Goal: Transaction & Acquisition: Purchase product/service

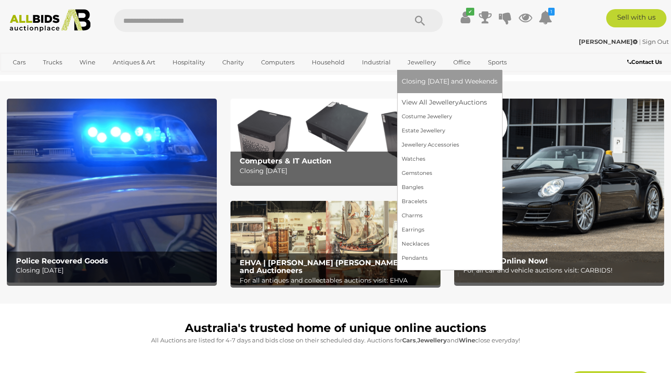
click at [404, 62] on link "Jewellery" at bounding box center [421, 62] width 40 height 15
click at [417, 102] on link "View All Jewellery Auctions" at bounding box center [449, 102] width 96 height 14
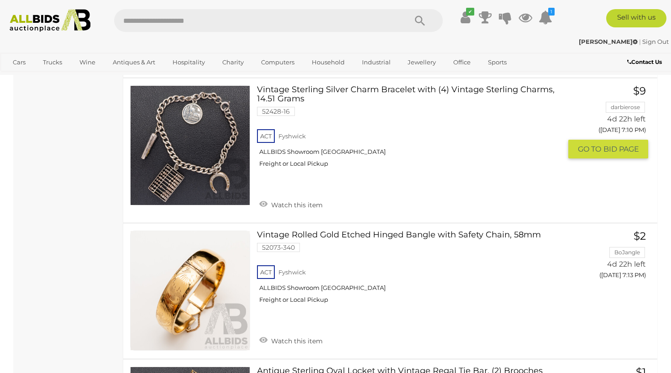
scroll to position [4015, 0]
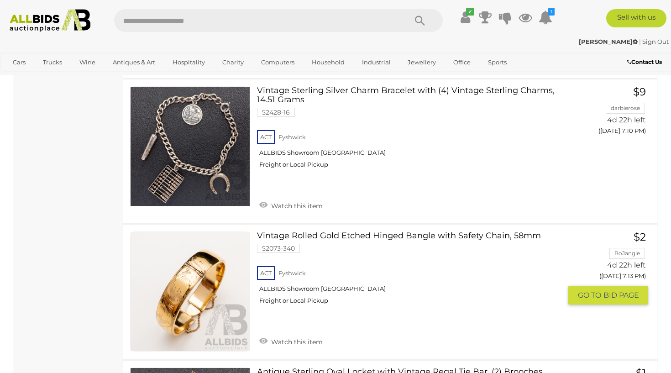
click at [393, 231] on link "Vintage Rolled Gold Etched Hinged Bangle with Safety Chain, 58mm 52073-340 ACT …" at bounding box center [413, 271] width 298 height 80
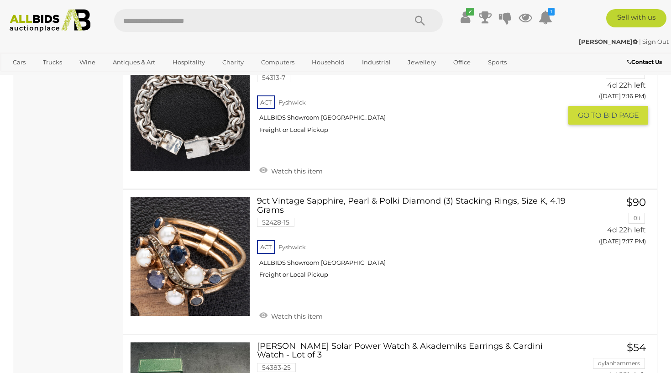
scroll to position [4506, 0]
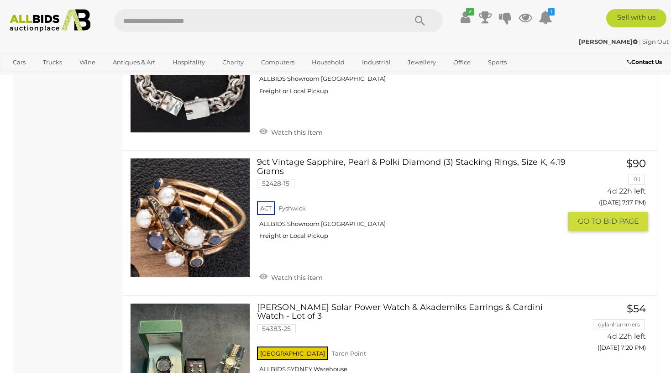
click at [199, 175] on link at bounding box center [190, 218] width 120 height 120
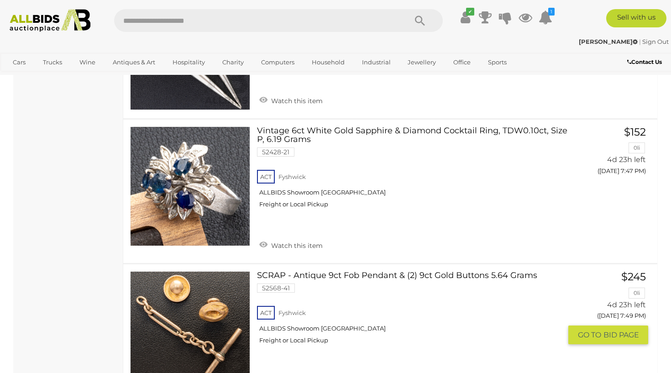
scroll to position [6865, 0]
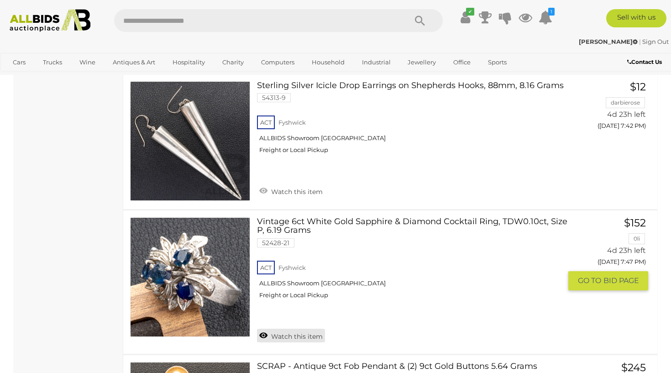
click at [281, 328] on link "Watch this item" at bounding box center [291, 335] width 68 height 14
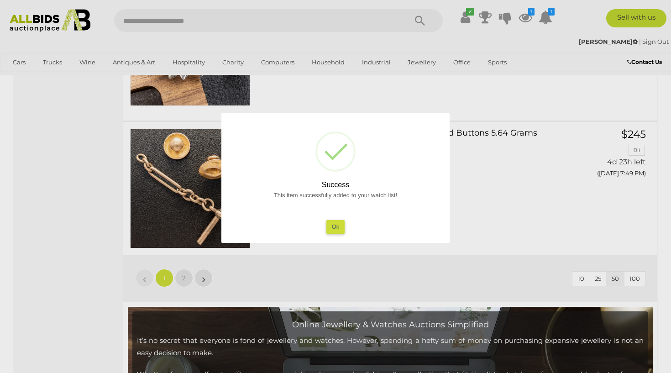
scroll to position [7039, 0]
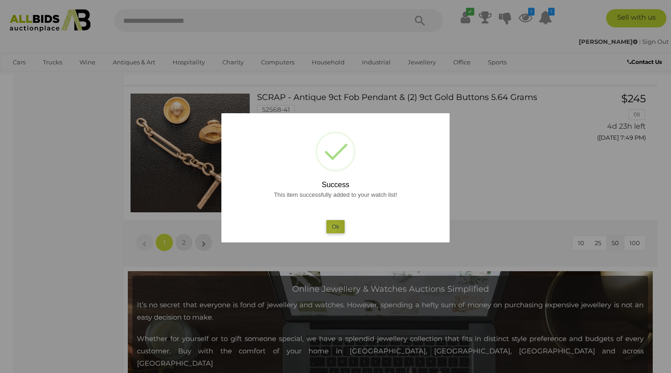
click at [333, 227] on button "Ok" at bounding box center [335, 226] width 19 height 13
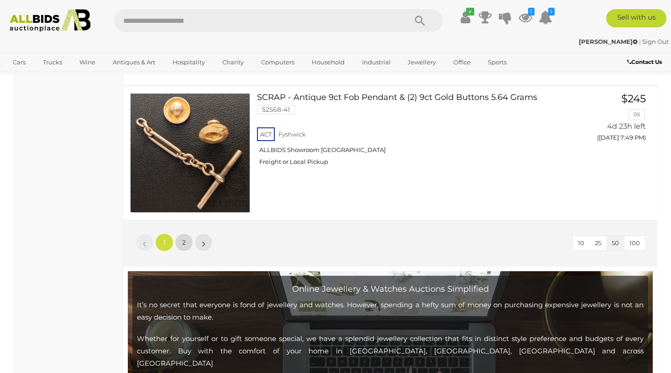
click at [182, 238] on span "2" at bounding box center [184, 242] width 4 height 8
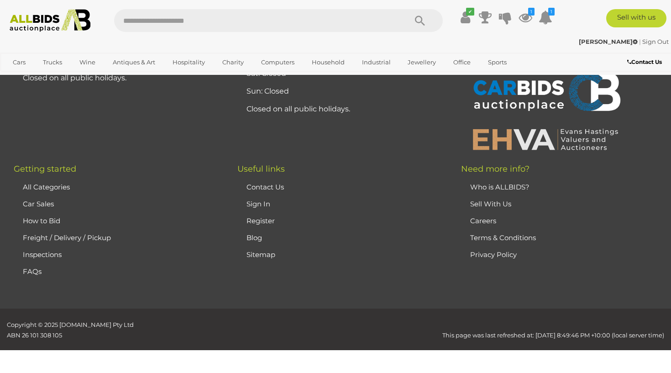
scroll to position [197, 0]
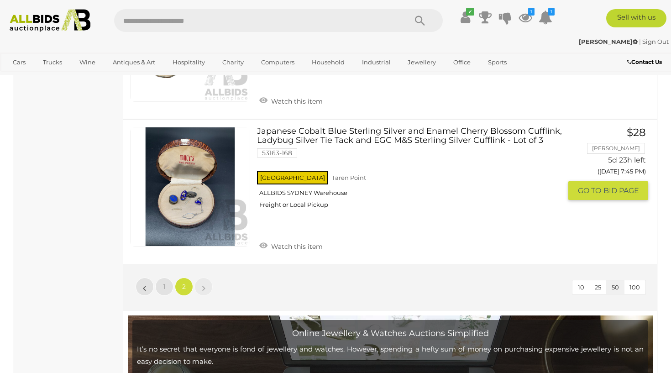
scroll to position [1360, 0]
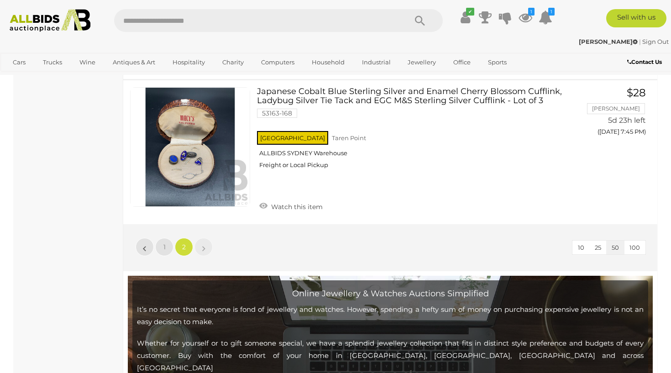
click at [206, 238] on link "»" at bounding box center [203, 247] width 18 height 18
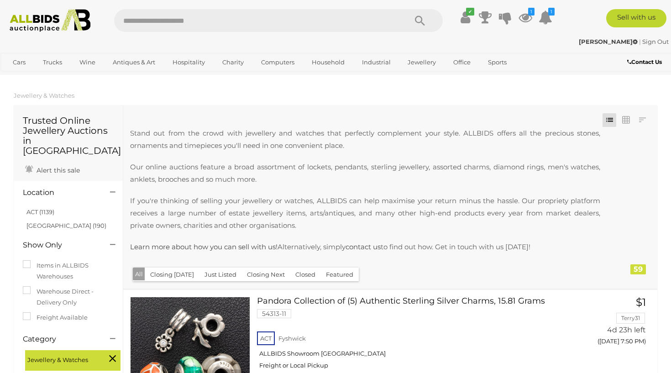
scroll to position [0, 0]
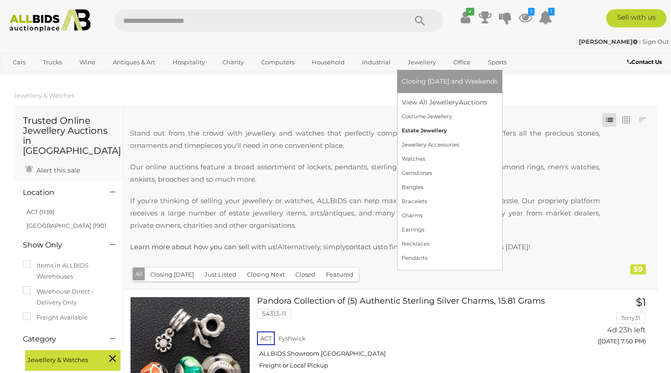
click at [415, 131] on link "Estate Jewellery" at bounding box center [449, 131] width 96 height 14
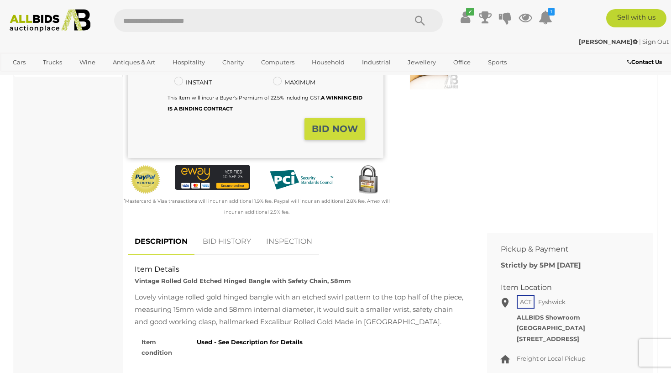
scroll to position [243, 0]
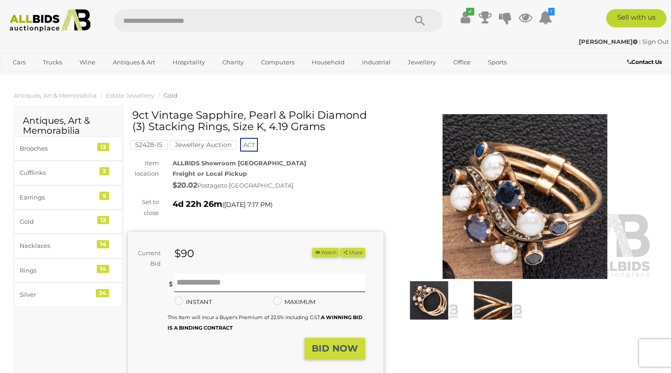
click at [493, 290] on img at bounding box center [492, 300] width 59 height 38
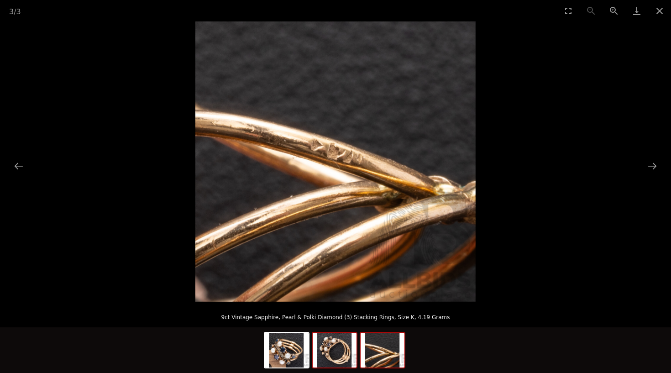
click at [328, 344] on img at bounding box center [334, 350] width 44 height 35
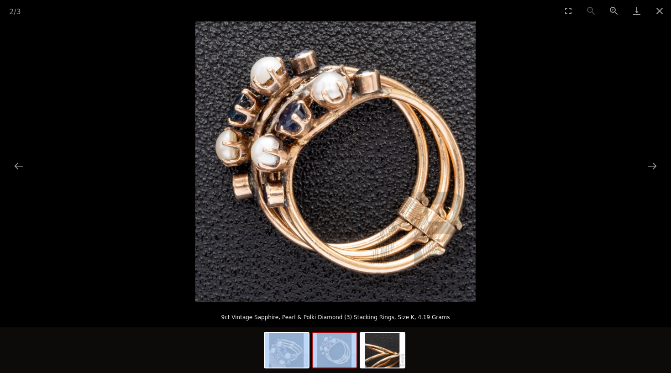
click at [328, 344] on img at bounding box center [334, 350] width 44 height 35
click at [301, 346] on img at bounding box center [287, 350] width 44 height 35
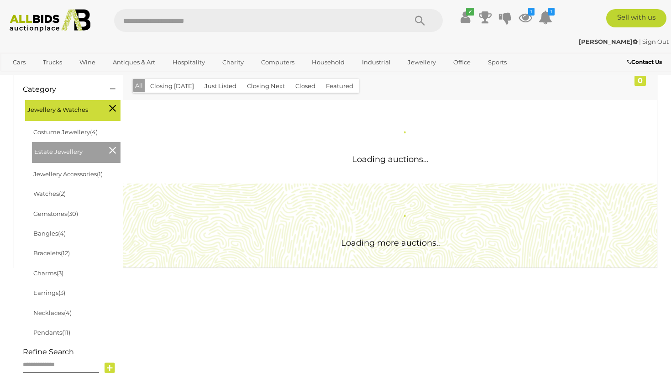
scroll to position [151, 0]
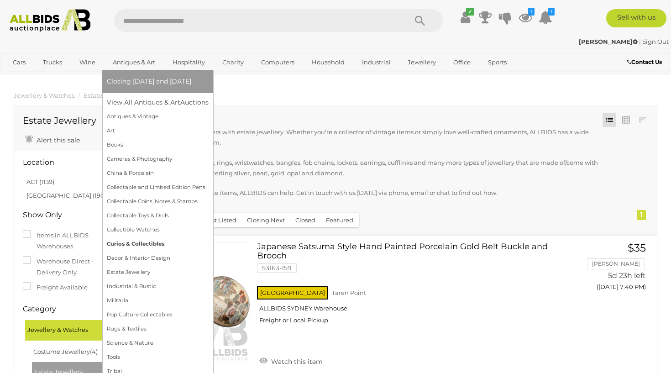
click at [131, 241] on link "Curios & Collectibles" at bounding box center [158, 244] width 102 height 14
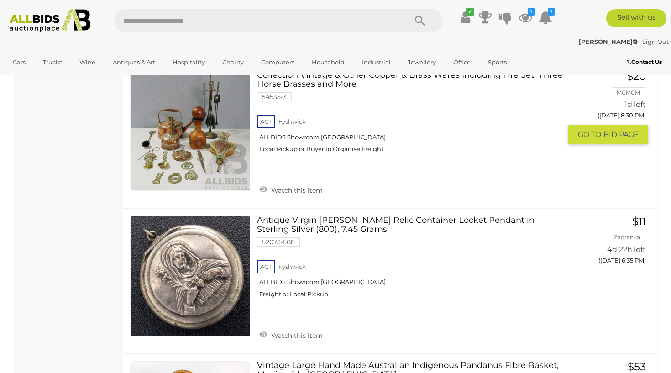
scroll to position [3462, 0]
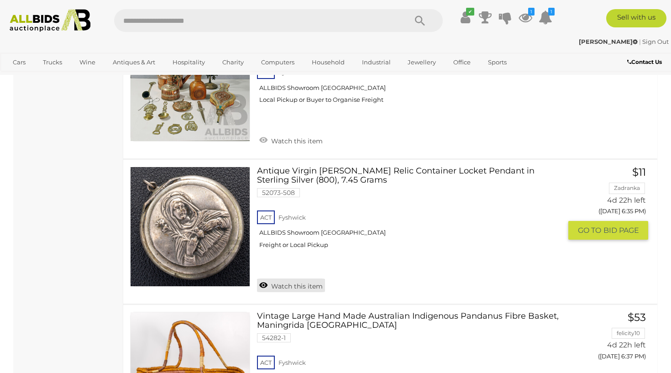
click at [278, 278] on link "Watch this item" at bounding box center [291, 285] width 68 height 14
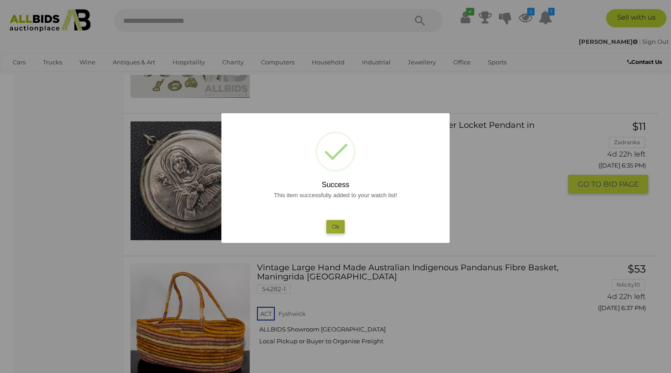
click at [333, 227] on button "Ok" at bounding box center [335, 226] width 19 height 13
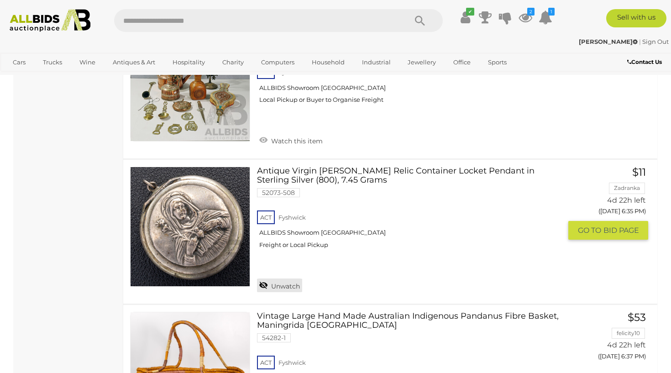
click at [273, 278] on link "Unwatch" at bounding box center [279, 285] width 45 height 14
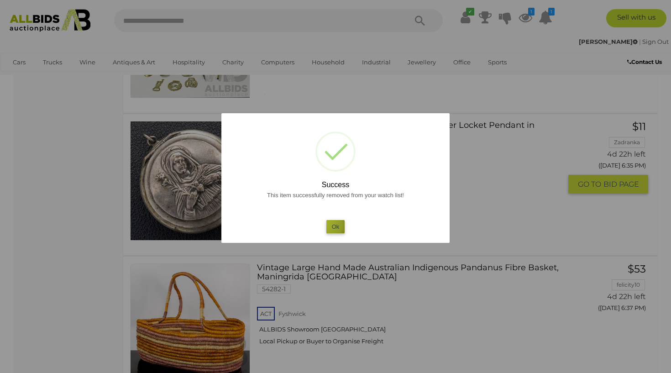
click at [326, 224] on button "Ok" at bounding box center [335, 226] width 19 height 13
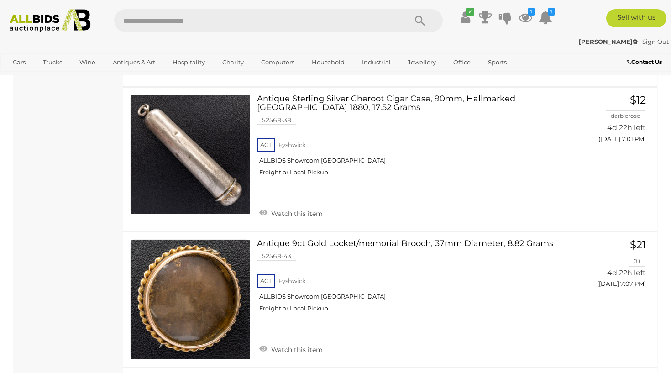
scroll to position [4442, 0]
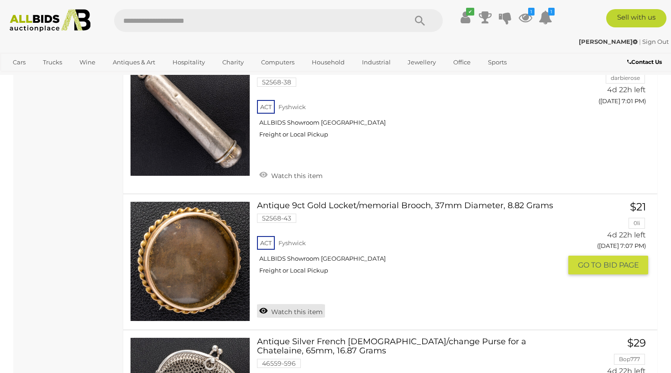
click at [264, 304] on link "Watch this item" at bounding box center [291, 311] width 68 height 14
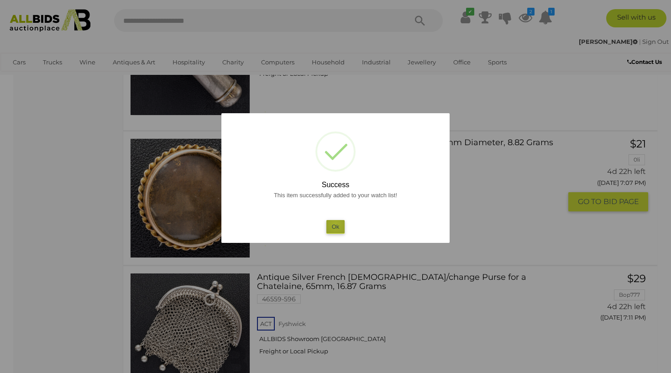
click at [335, 224] on button "Ok" at bounding box center [335, 226] width 19 height 13
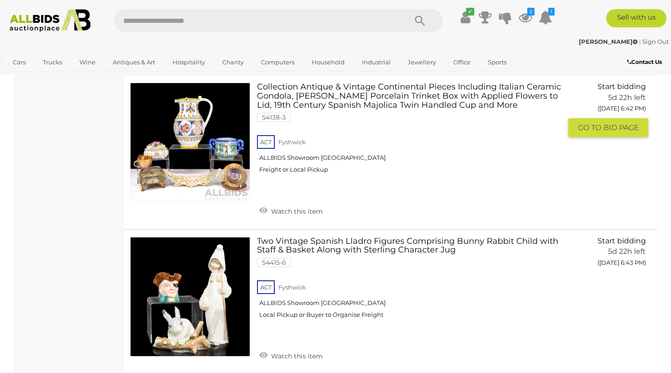
scroll to position [7042, 0]
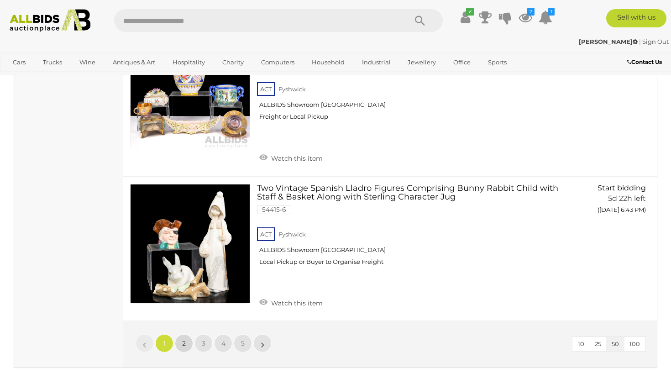
click at [189, 334] on link "2" at bounding box center [184, 343] width 18 height 18
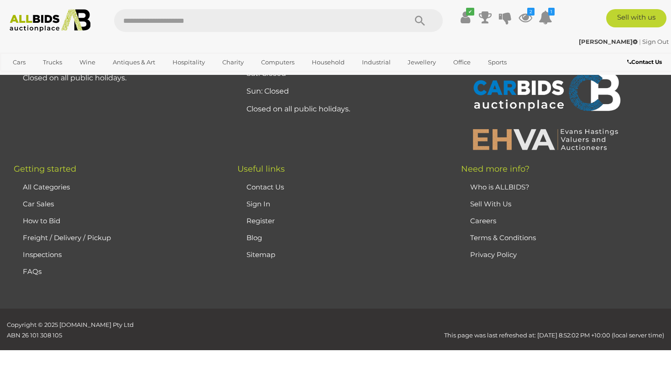
scroll to position [131, 0]
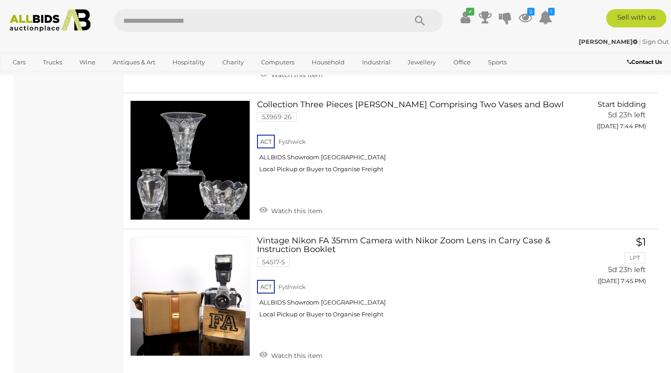
scroll to position [6187, 0]
